Goal: Navigation & Orientation: Find specific page/section

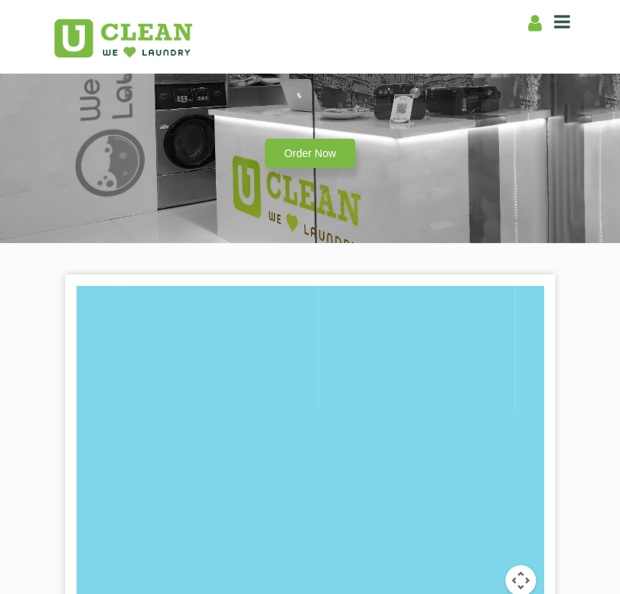
click at [565, 21] on icon at bounding box center [563, 21] width 16 height 18
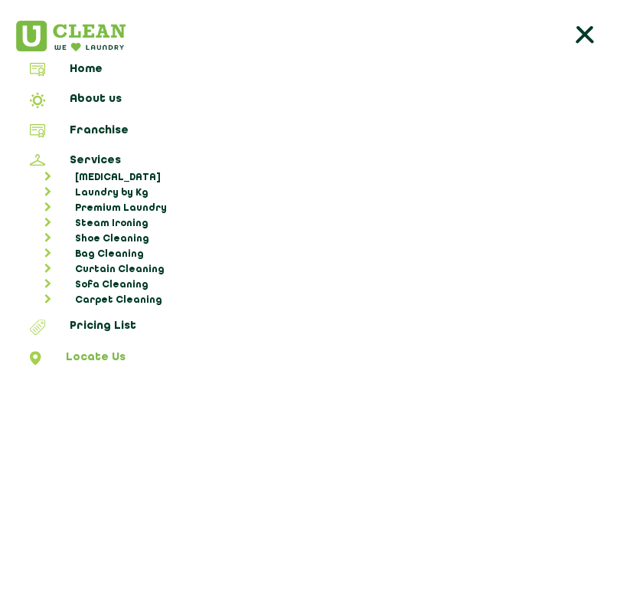
click at [82, 355] on link "Locate Us" at bounding box center [310, 360] width 610 height 18
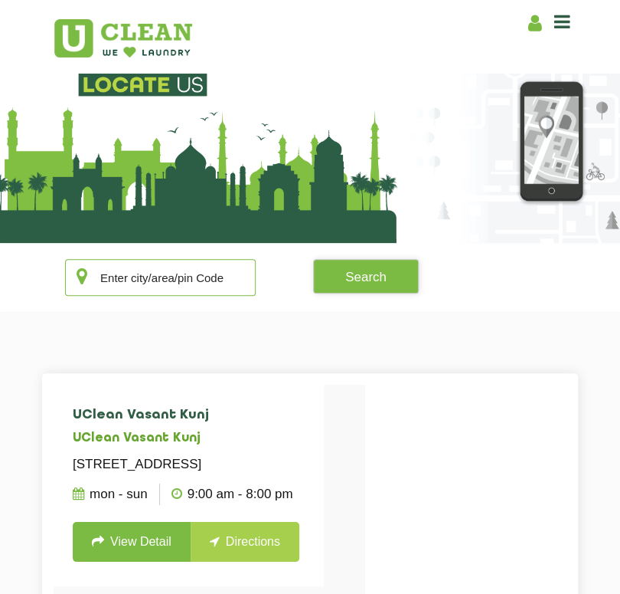
click at [129, 271] on input "text" at bounding box center [160, 277] width 191 height 37
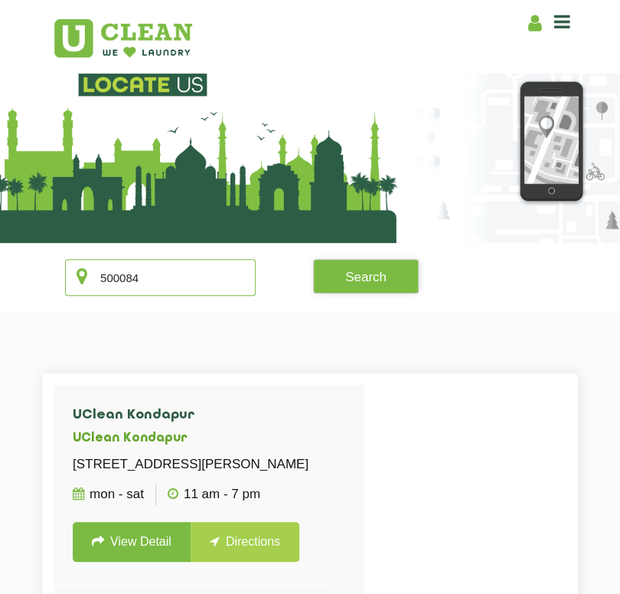
type input "500084"
click at [349, 277] on button "Search" at bounding box center [366, 276] width 106 height 34
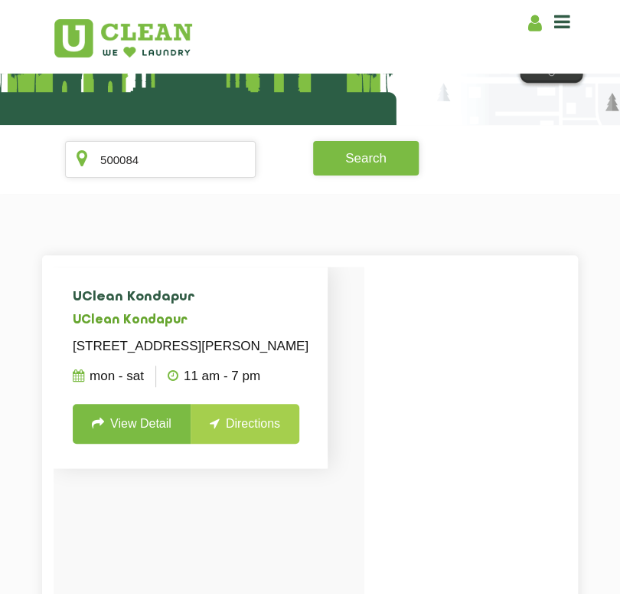
scroll to position [116, 0]
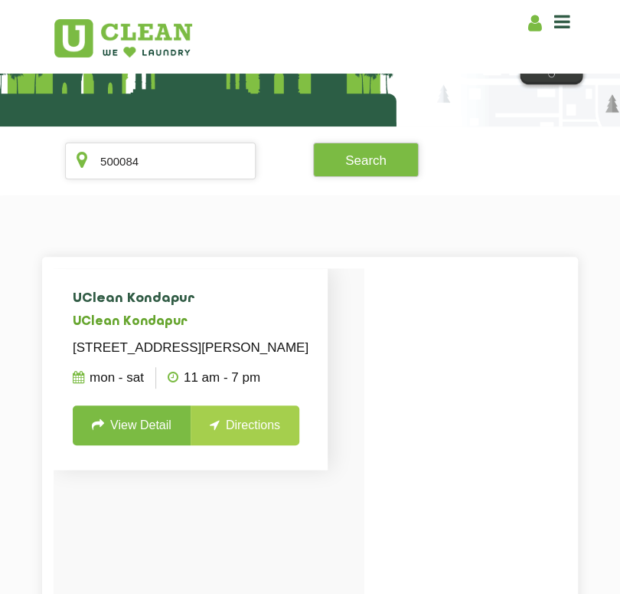
click at [107, 445] on link "View Detail" at bounding box center [132, 425] width 118 height 40
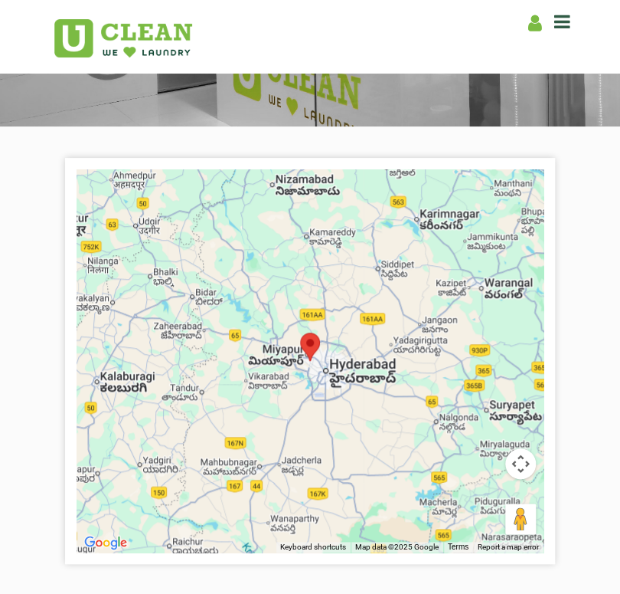
click at [520, 466] on button "Map camera controls" at bounding box center [521, 463] width 31 height 31
click at [469, 465] on button "Move right" at bounding box center [482, 463] width 31 height 31
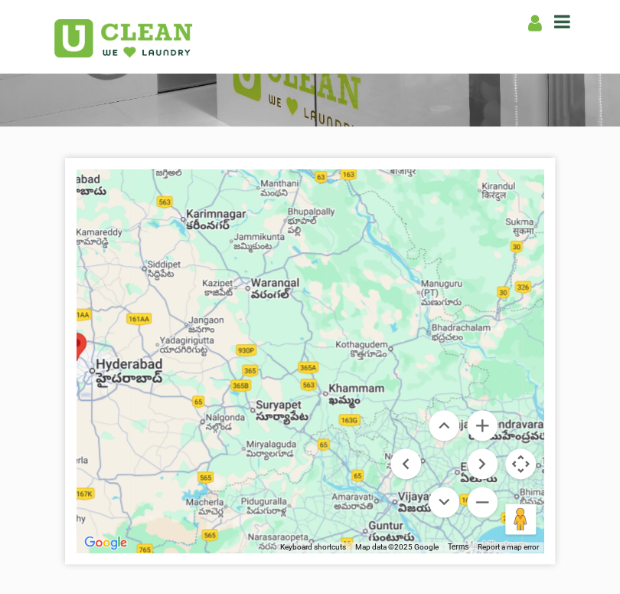
click at [579, 245] on section "← Move left → Move right ↑ Move up ↓ Move down + Zoom in - Zoom out Home Jump l…" at bounding box center [310, 542] width 620 height 833
click at [514, 470] on button "Map camera controls" at bounding box center [521, 463] width 31 height 31
